Goal: Task Accomplishment & Management: Complete application form

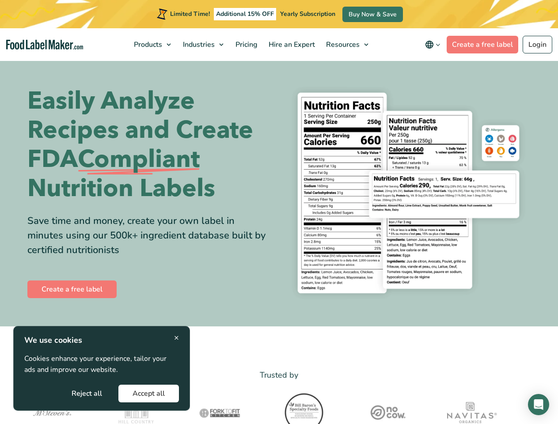
click at [279, 212] on div "Easily Analyze Recipes and Create FDA Compliant Nutrition Labels Save time and …" at bounding box center [278, 193] width 503 height 224
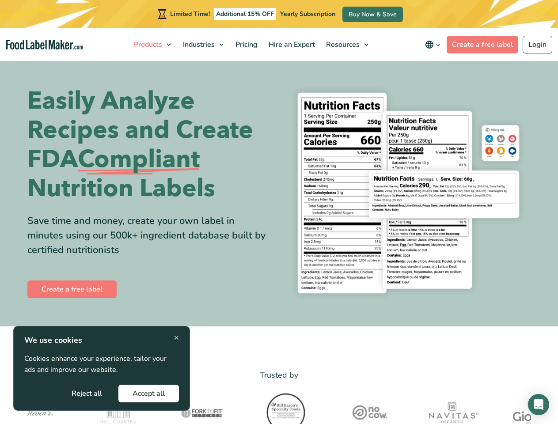
click at [153, 45] on span "Products" at bounding box center [147, 45] width 32 height 10
click at [204, 45] on span "Industries" at bounding box center [197, 45] width 35 height 10
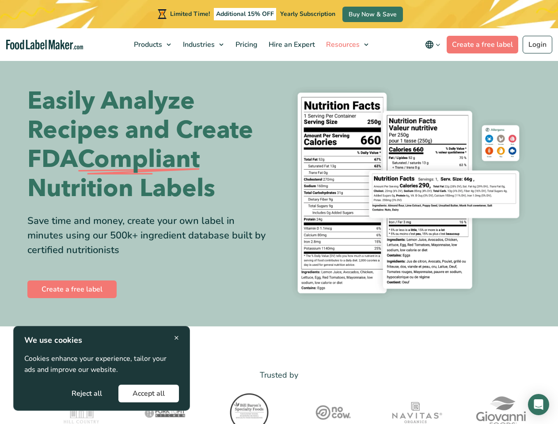
click at [347, 45] on span "Resources" at bounding box center [341, 45] width 37 height 10
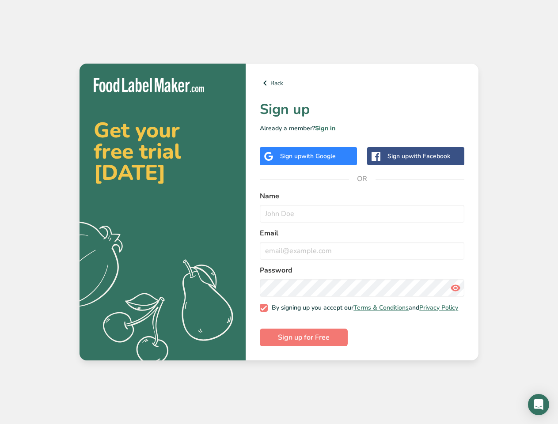
click at [362, 81] on link "Back" at bounding box center [362, 83] width 204 height 11
click at [308, 154] on span "with Google" at bounding box center [318, 156] width 34 height 8
